Goal: Contribute content

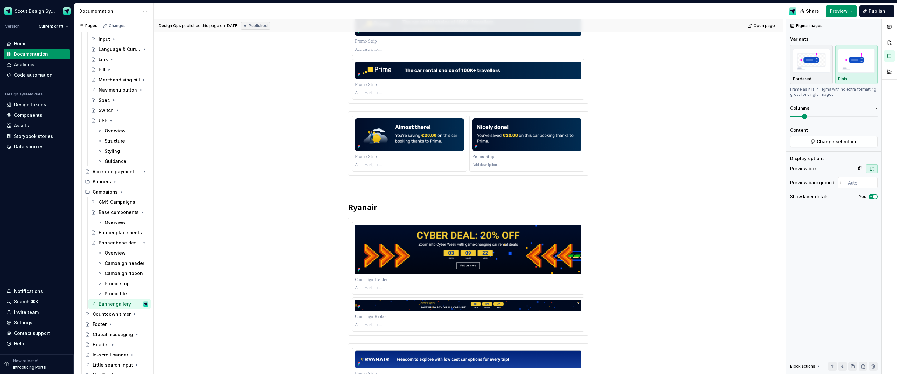
scroll to position [289, 0]
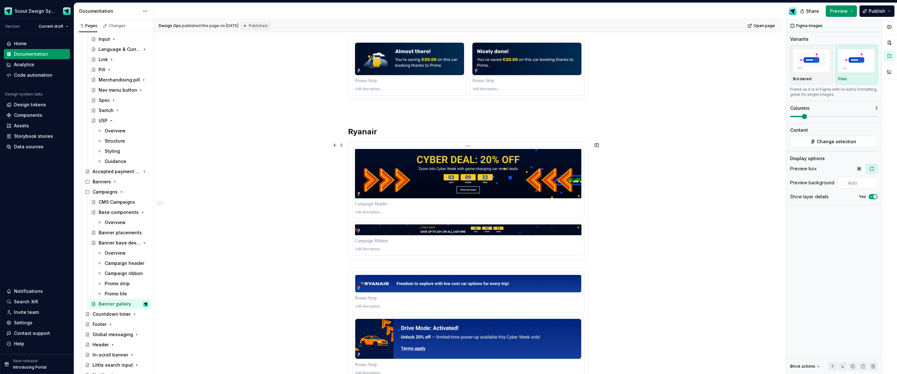
click at [439, 156] on img at bounding box center [468, 173] width 226 height 49
click at [834, 143] on span "Change selection" at bounding box center [836, 141] width 39 height 6
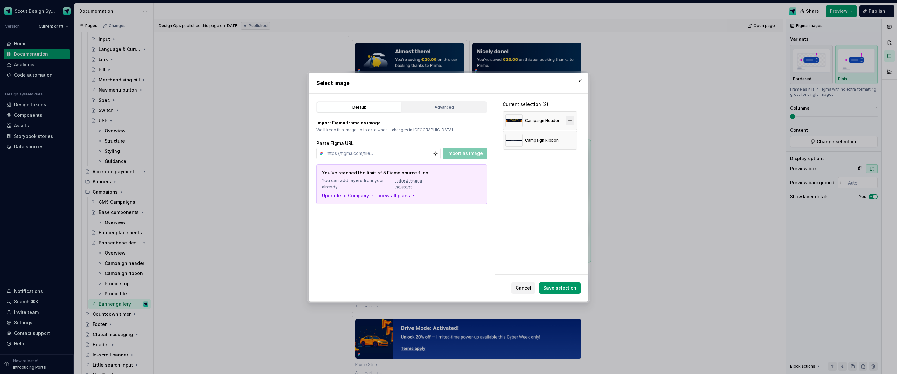
type textarea "*"
click at [574, 121] on button "button" at bounding box center [570, 120] width 9 height 9
click at [407, 153] on input "text" at bounding box center [378, 153] width 109 height 11
paste input "[URL][DOMAIN_NAME]"
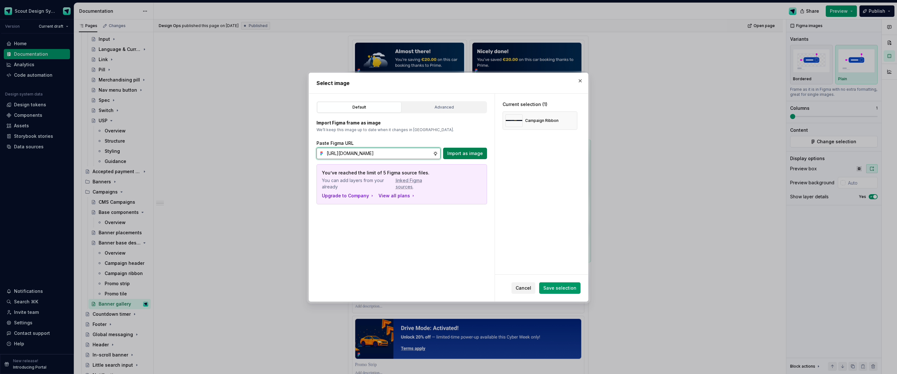
type input "[URL][DOMAIN_NAME]"
click at [476, 156] on span "Import as image" at bounding box center [465, 153] width 36 height 6
click at [571, 288] on span "Save selection" at bounding box center [559, 288] width 33 height 6
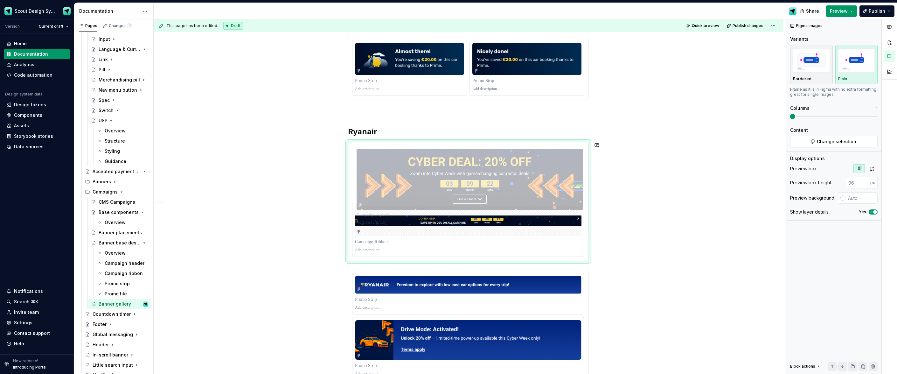
drag, startPoint x: 547, startPoint y: 201, endPoint x: 543, endPoint y: 164, distance: 37.1
click at [543, 164] on body "Scout Design System Version Current draft Home Documentation Analytics Code aut…" at bounding box center [448, 187] width 897 height 374
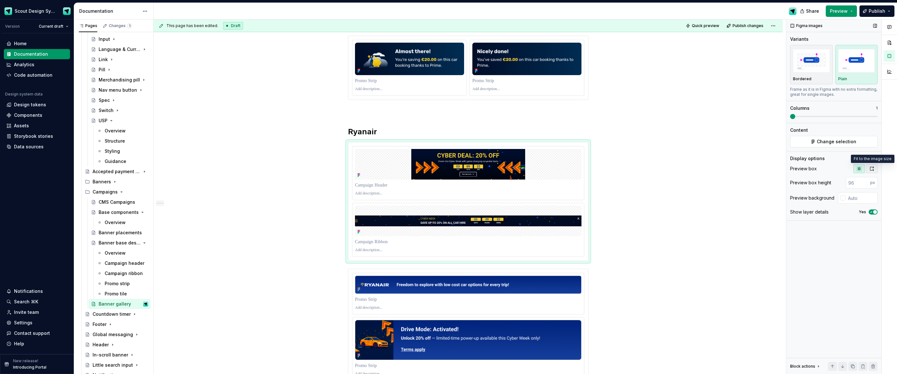
click at [876, 169] on button "button" at bounding box center [871, 168] width 11 height 9
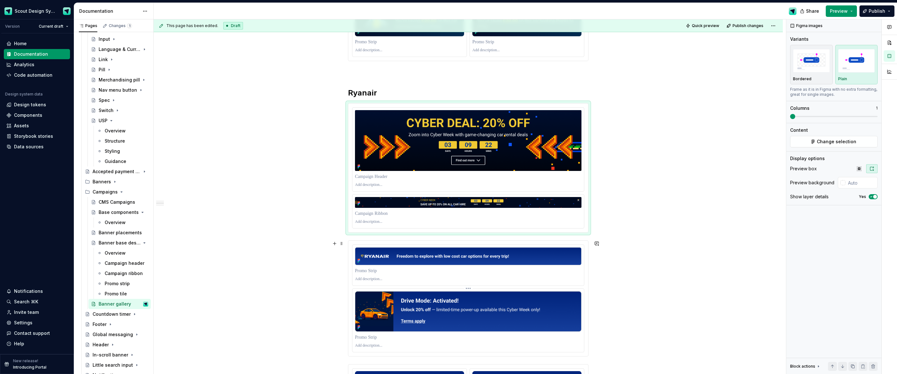
scroll to position [312, 0]
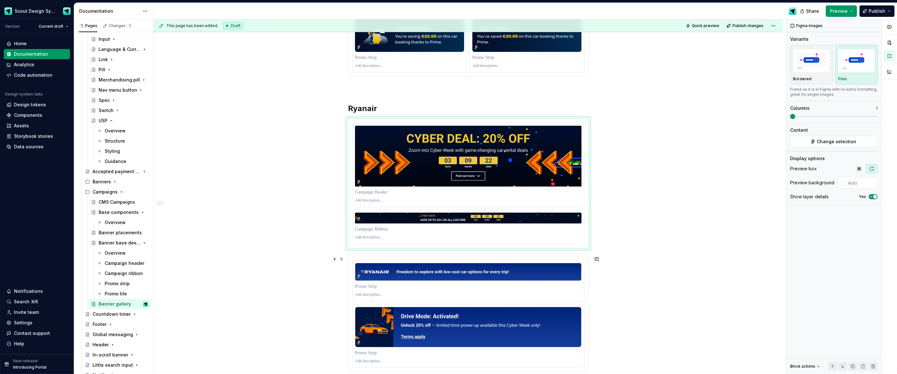
type textarea "*"
